Goal: Feedback & Contribution: Submit feedback/report problem

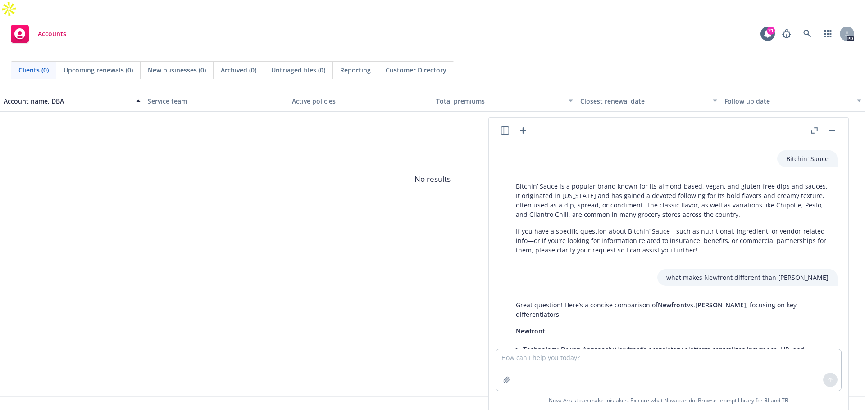
click at [525, 129] on icon "button" at bounding box center [523, 130] width 11 height 11
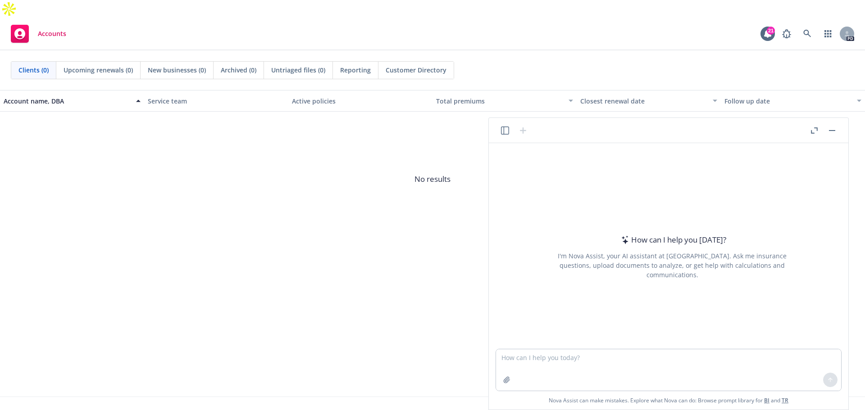
click at [504, 128] on icon "button" at bounding box center [505, 131] width 8 height 8
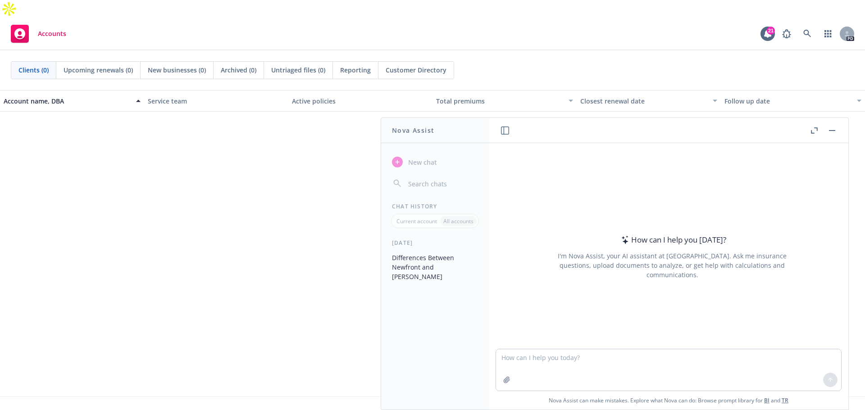
click at [508, 131] on icon "button" at bounding box center [505, 131] width 8 height 8
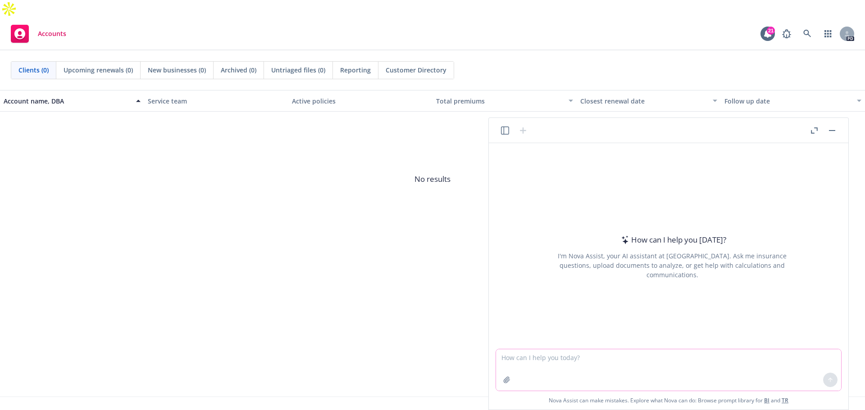
click at [548, 363] on textarea at bounding box center [668, 370] width 345 height 41
click at [546, 364] on textarea at bounding box center [668, 370] width 345 height 41
type textarea "would like a catchy email that introduces Newfront but not too long or corporate"
click at [829, 377] on icon at bounding box center [830, 380] width 6 height 6
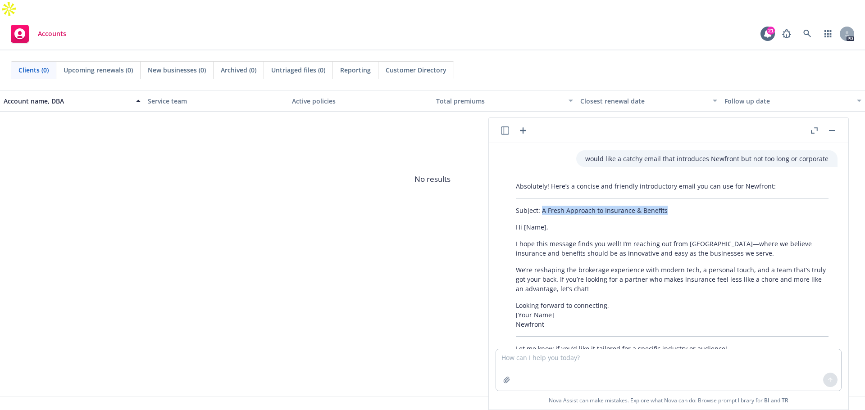
drag, startPoint x: 541, startPoint y: 210, endPoint x: 674, endPoint y: 214, distance: 132.5
click at [674, 214] on p "Subject: A Fresh Approach to Insurance & Benefits" at bounding box center [672, 210] width 313 height 9
copy p "A Fresh Approach to Insurance & Benefits"
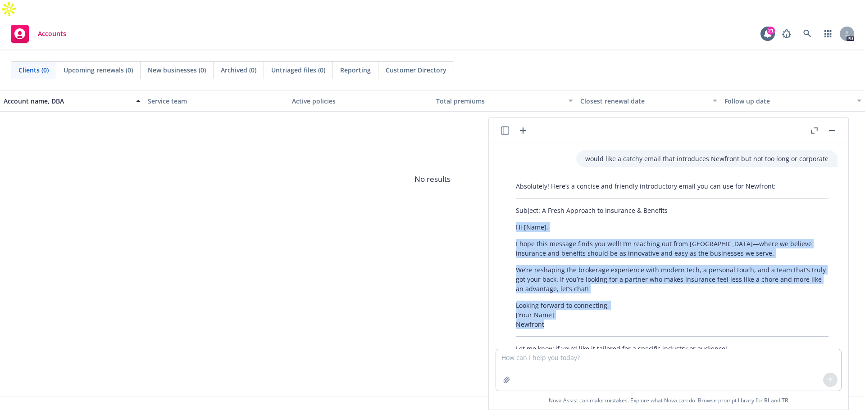
drag, startPoint x: 554, startPoint y: 326, endPoint x: 506, endPoint y: 234, distance: 104.0
click at [506, 234] on div "Absolutely! Here’s a concise and friendly introductory email you can use for Ne…" at bounding box center [672, 267] width 345 height 179
copy div "Hi [Name], I hope this message finds you well! I’m reaching out from [GEOGRAPHI…"
